Goal: Navigation & Orientation: Find specific page/section

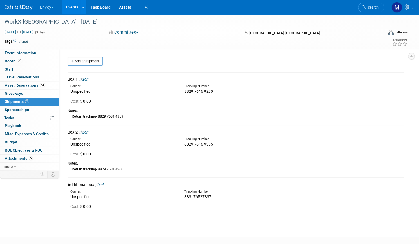
click at [82, 9] on link "Events" at bounding box center [72, 7] width 21 height 14
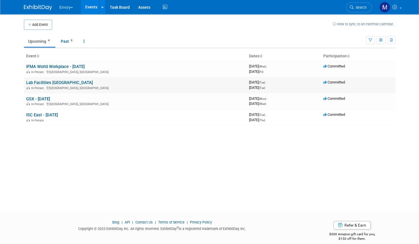
click at [50, 81] on link "Lab Facilities [GEOGRAPHIC_DATA]" at bounding box center [59, 82] width 67 height 5
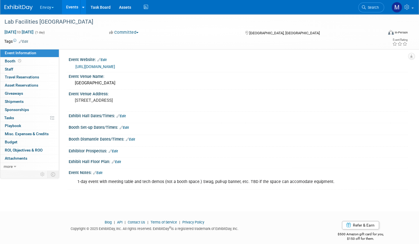
click at [61, 10] on button "Envoy" at bounding box center [49, 6] width 21 height 12
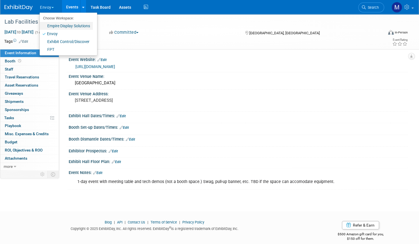
click at [71, 26] on link "Empire Display Solutions" at bounding box center [66, 26] width 53 height 8
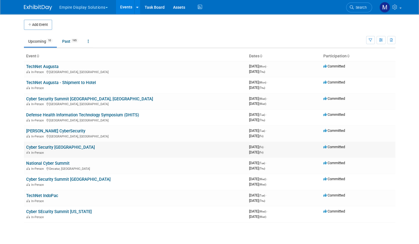
click at [55, 145] on link "Cyber Security [GEOGRAPHIC_DATA]" at bounding box center [60, 147] width 69 height 5
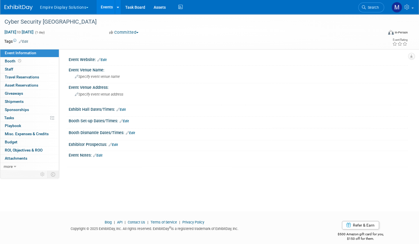
click at [95, 10] on button "Empire Display Solutions" at bounding box center [67, 6] width 56 height 12
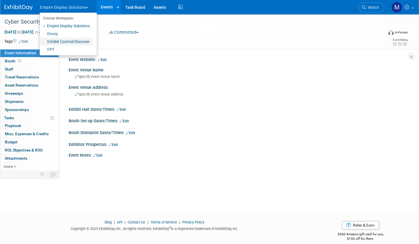
click at [77, 40] on link "Exhibit Control/Discover" at bounding box center [66, 42] width 53 height 8
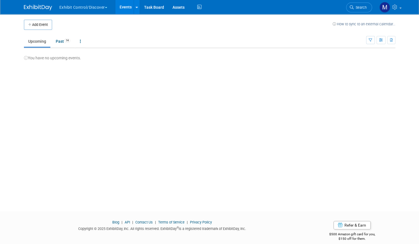
click at [89, 8] on button "Exhibit Control/Discover" at bounding box center [86, 6] width 55 height 12
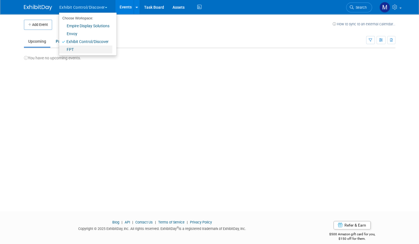
click at [75, 50] on link "FPT" at bounding box center [85, 50] width 53 height 8
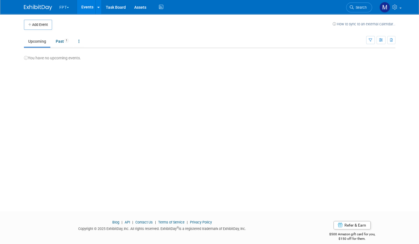
click at [63, 6] on button "FPT" at bounding box center [67, 6] width 17 height 12
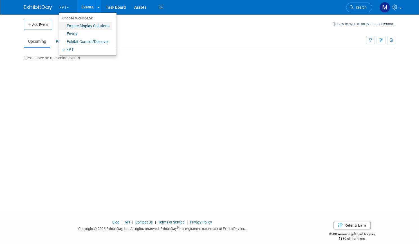
click at [69, 26] on link "Empire Display Solutions" at bounding box center [85, 26] width 53 height 8
